Goal: Navigation & Orientation: Understand site structure

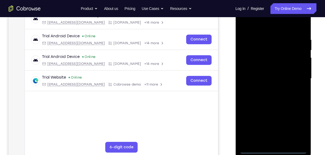
click at [274, 150] on div at bounding box center [272, 78] width 67 height 150
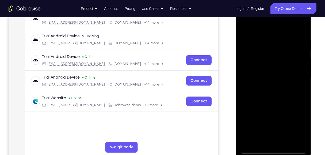
click at [296, 124] on div at bounding box center [272, 78] width 67 height 150
click at [261, 27] on div at bounding box center [272, 78] width 67 height 150
click at [296, 76] on div at bounding box center [272, 78] width 67 height 150
click at [295, 76] on div at bounding box center [272, 78] width 67 height 150
click at [264, 89] on div at bounding box center [272, 78] width 67 height 150
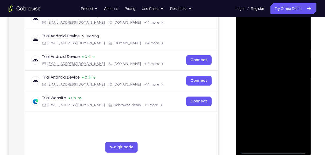
click at [276, 68] on div at bounding box center [272, 78] width 67 height 150
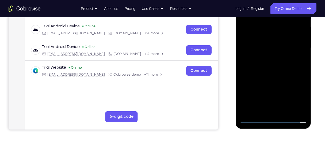
scroll to position [125, 0]
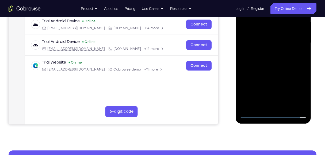
click at [254, 112] on div at bounding box center [272, 43] width 67 height 150
click at [274, 29] on div at bounding box center [272, 43] width 67 height 150
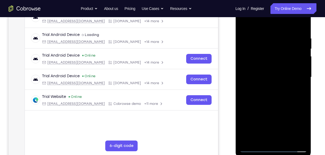
scroll to position [89, 0]
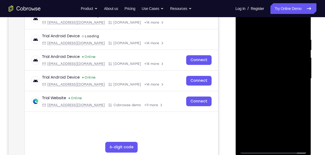
drag, startPoint x: 264, startPoint y: 26, endPoint x: 501, endPoint y: 16, distance: 237.1
click at [264, 11] on div at bounding box center [272, 78] width 67 height 150
click at [272, 66] on div at bounding box center [272, 78] width 67 height 150
click at [285, 141] on div at bounding box center [272, 78] width 67 height 150
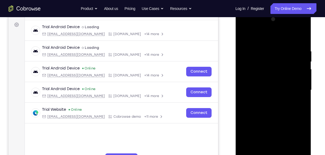
scroll to position [71, 0]
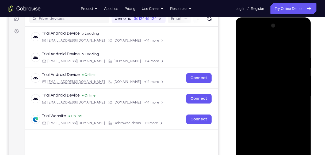
click at [274, 127] on div at bounding box center [272, 96] width 67 height 150
click at [281, 94] on div at bounding box center [272, 96] width 67 height 150
click at [245, 44] on div at bounding box center [272, 96] width 67 height 150
click at [280, 108] on div at bounding box center [272, 96] width 67 height 150
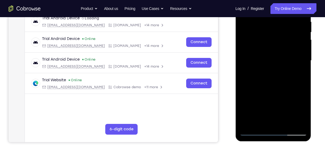
scroll to position [53, 0]
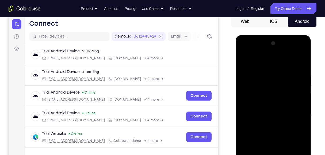
click at [245, 62] on div at bounding box center [272, 114] width 67 height 150
click at [259, 123] on div at bounding box center [272, 114] width 67 height 150
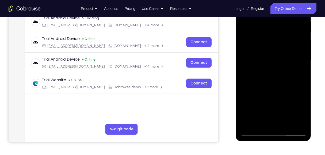
scroll to position [89, 0]
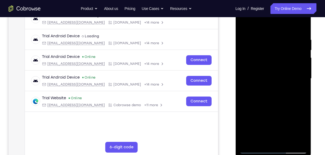
click at [243, 25] on div at bounding box center [272, 78] width 67 height 150
click at [262, 34] on div at bounding box center [272, 78] width 67 height 150
click at [265, 36] on div at bounding box center [272, 78] width 67 height 150
click at [298, 62] on div at bounding box center [272, 78] width 67 height 150
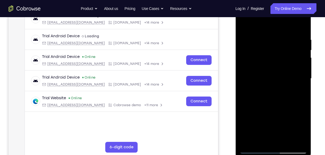
click at [298, 62] on div at bounding box center [272, 78] width 67 height 150
click at [245, 73] on div at bounding box center [272, 78] width 67 height 150
click at [303, 60] on div at bounding box center [272, 78] width 67 height 150
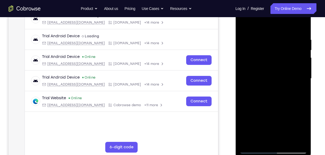
click at [303, 60] on div at bounding box center [272, 78] width 67 height 150
click at [301, 25] on div at bounding box center [272, 78] width 67 height 150
